Goal: Task Accomplishment & Management: Manage account settings

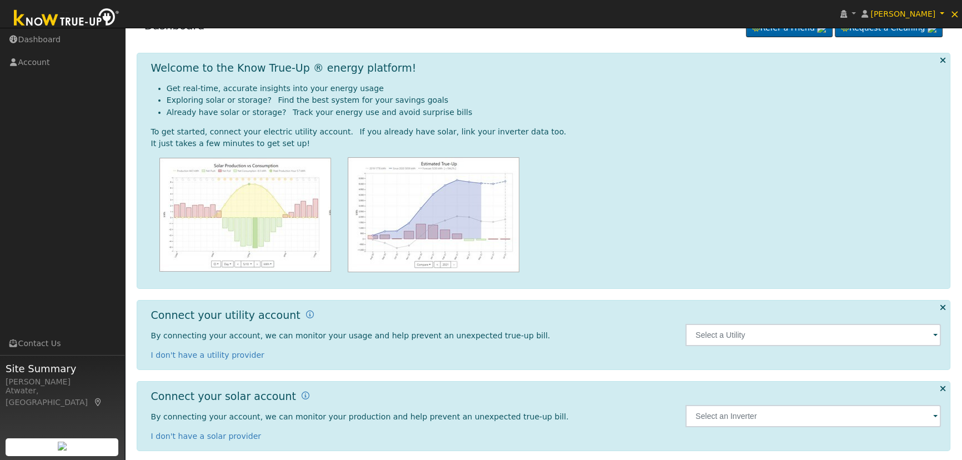
scroll to position [29, 0]
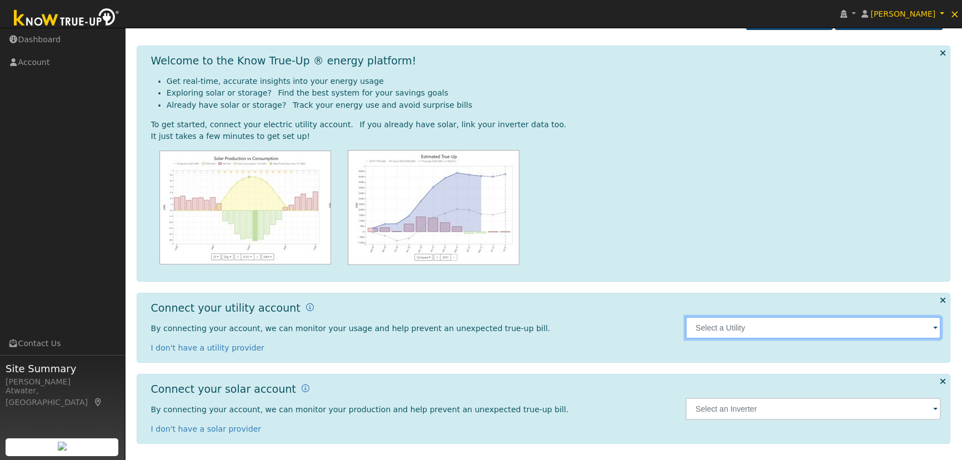
click at [745, 325] on input "text" at bounding box center [812, 328] width 255 height 22
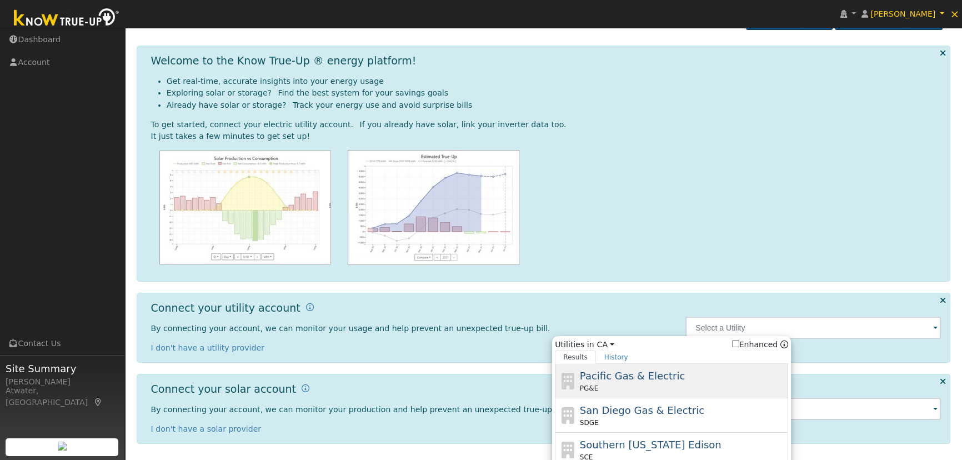
click at [632, 370] on span "Pacific Gas & Electric" at bounding box center [632, 376] width 105 height 12
type input "PG&E"
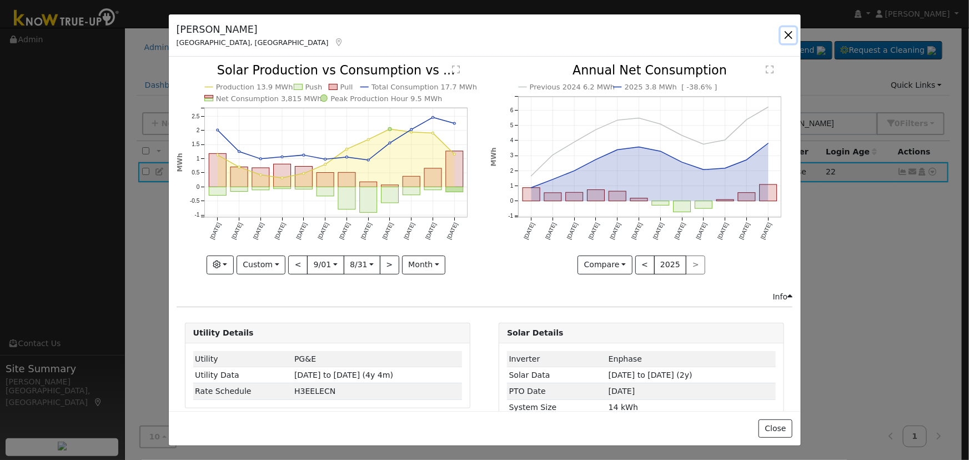
click at [787, 39] on button "button" at bounding box center [789, 35] width 16 height 16
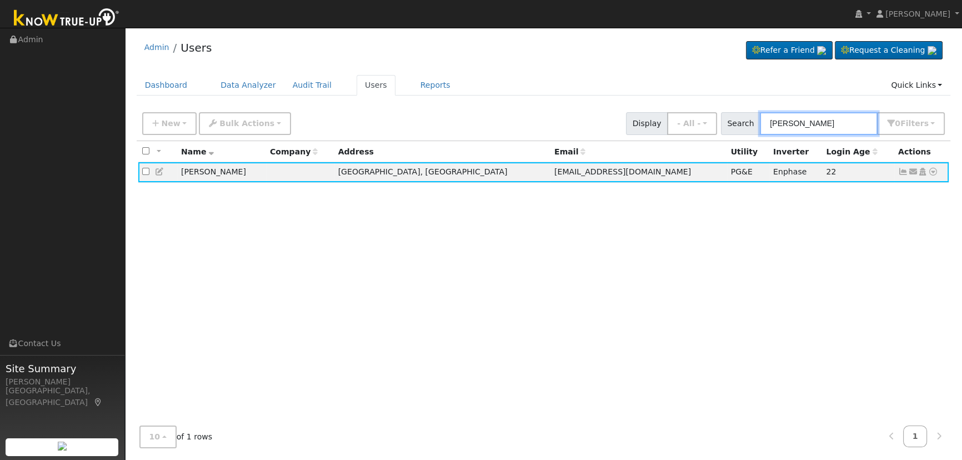
click at [810, 119] on input "aubin" at bounding box center [819, 123] width 118 height 23
drag, startPoint x: 794, startPoint y: 127, endPoint x: 708, endPoint y: 117, distance: 86.7
click at [715, 117] on div "New Add User Quick Add Quick Connect Quick Convert Lead Bulk Actions Send Email…" at bounding box center [543, 121] width 807 height 27
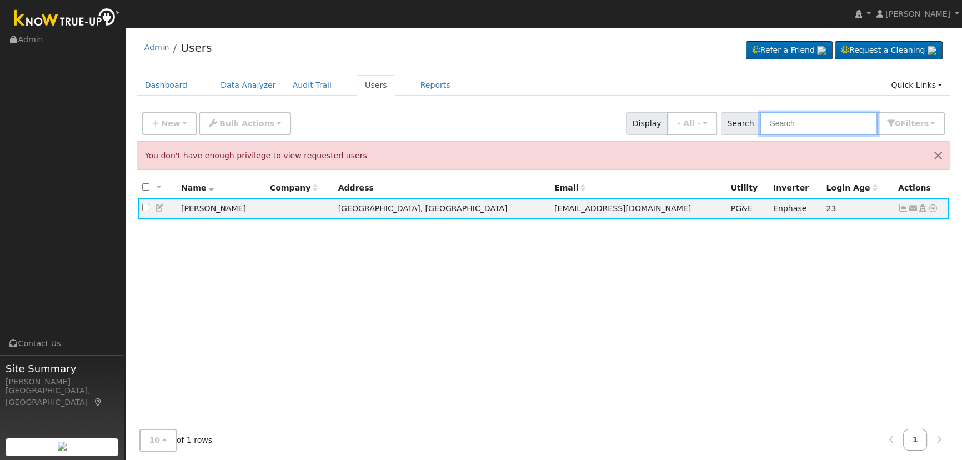
click at [785, 123] on input "text" at bounding box center [819, 123] width 118 height 23
paste input "Merrill and Misha Miller"
click at [820, 125] on input "Merrill and Misha Miller" at bounding box center [819, 123] width 118 height 23
click at [865, 122] on input "Merrill and Misha Miller" at bounding box center [819, 123] width 118 height 23
type input "Merrill and Misha Miller"
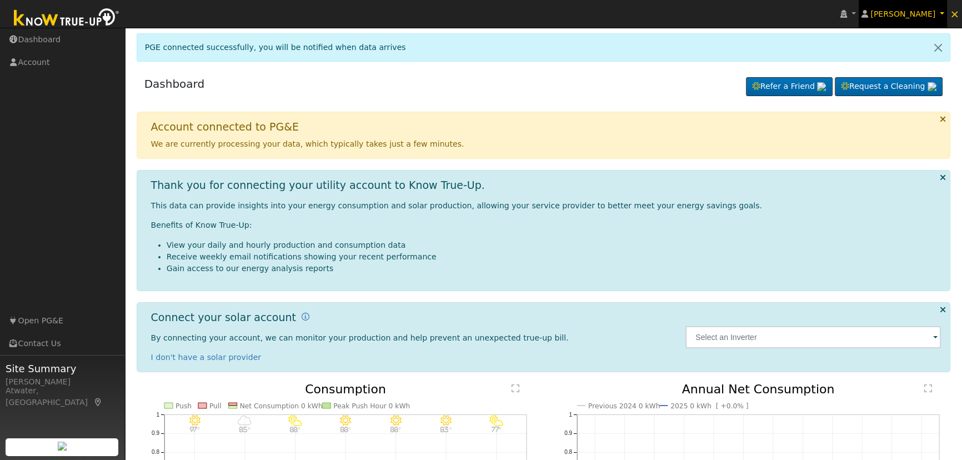
click at [930, 14] on span "[PERSON_NAME]" at bounding box center [902, 13] width 65 height 9
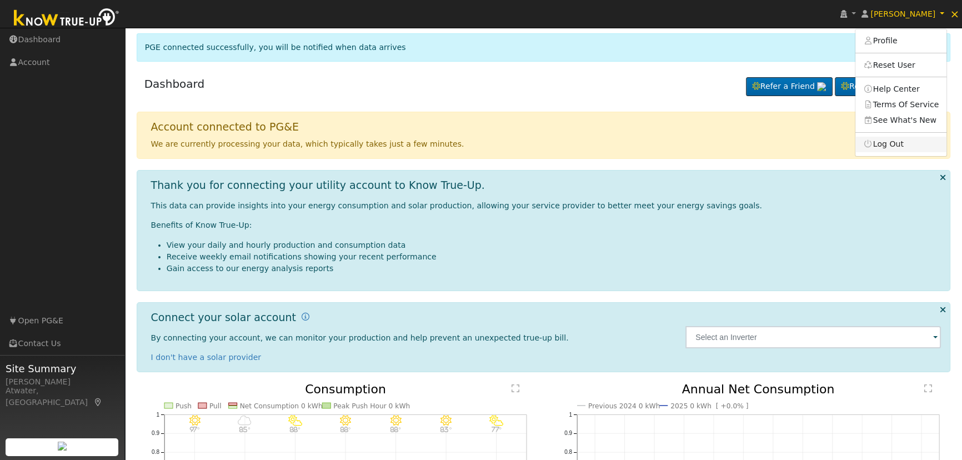
click at [904, 144] on link "Log Out" at bounding box center [900, 145] width 91 height 16
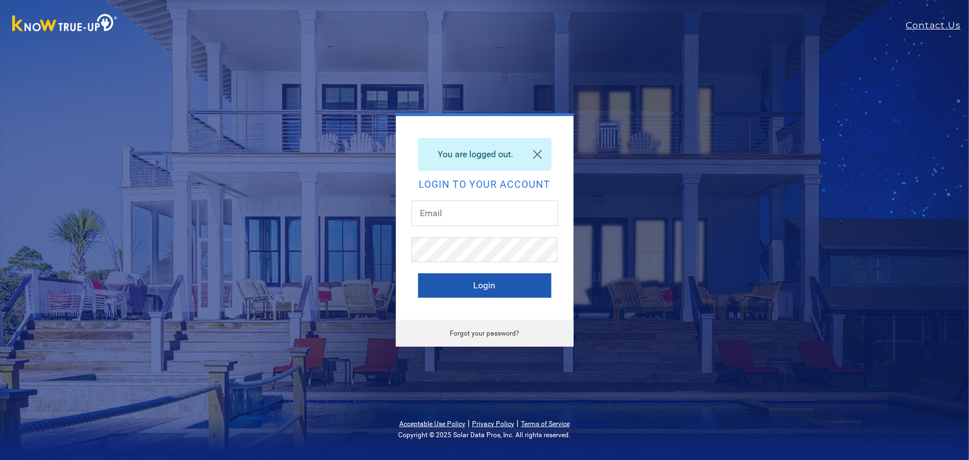
type input "jasmineg@solarnegotiators.com"
click at [476, 283] on button "Login" at bounding box center [484, 285] width 133 height 24
